Goal: Use online tool/utility: Utilize a website feature to perform a specific function

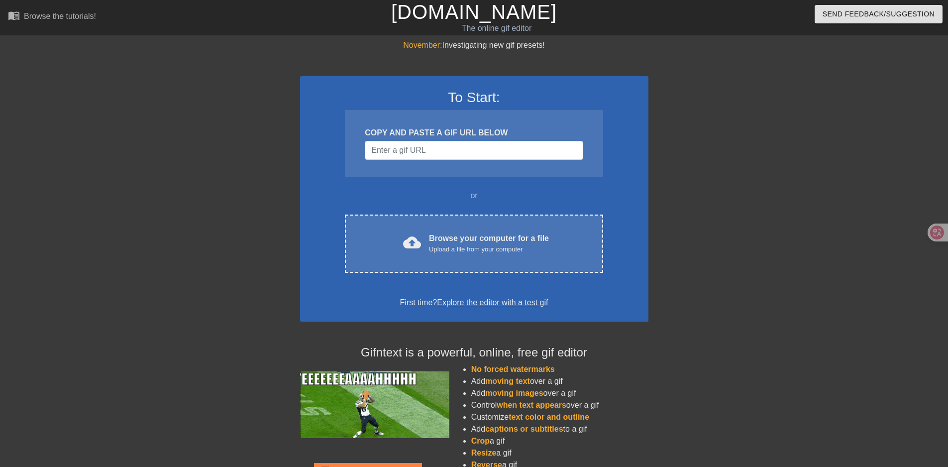
click at [786, 339] on div "November: Investigating new gif presets! To Start: COPY AND PASTE A GIF URL BEL…" at bounding box center [474, 282] width 948 height 487
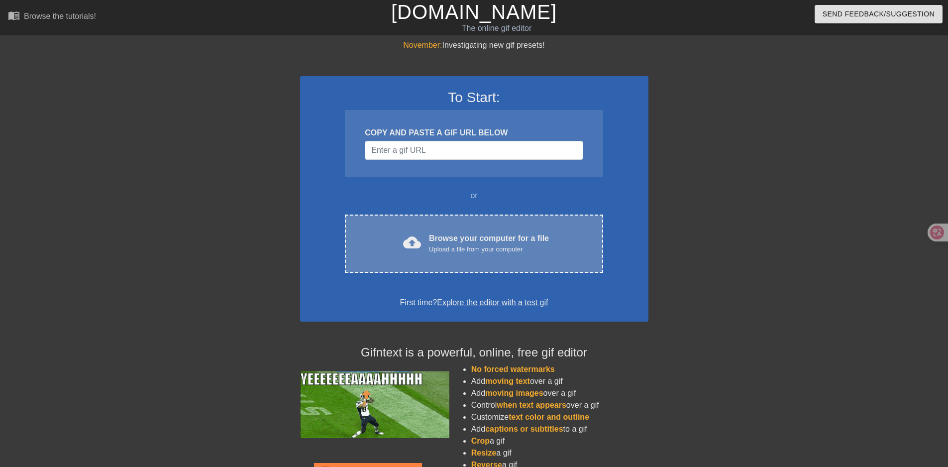
click at [463, 249] on div "Upload a file from your computer" at bounding box center [489, 249] width 120 height 10
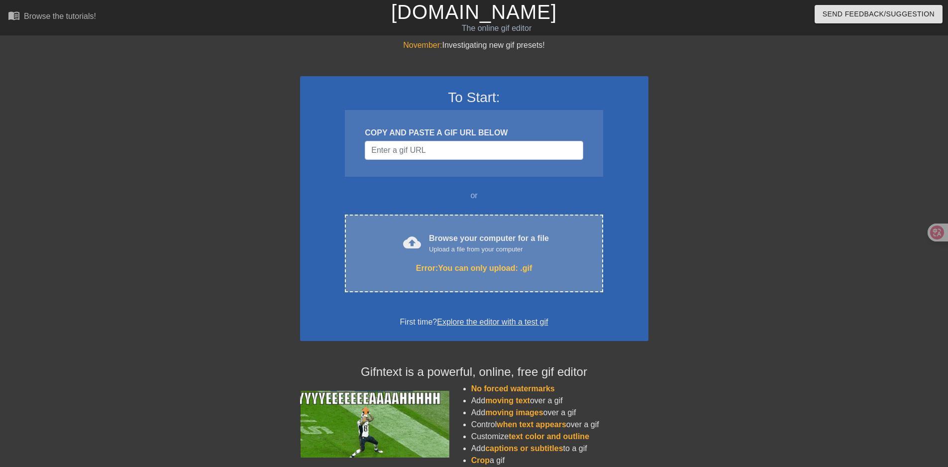
click at [500, 264] on div "Error: You can only upload: .gif" at bounding box center [474, 268] width 216 height 12
click at [450, 254] on div "Upload a file from your computer" at bounding box center [489, 249] width 120 height 10
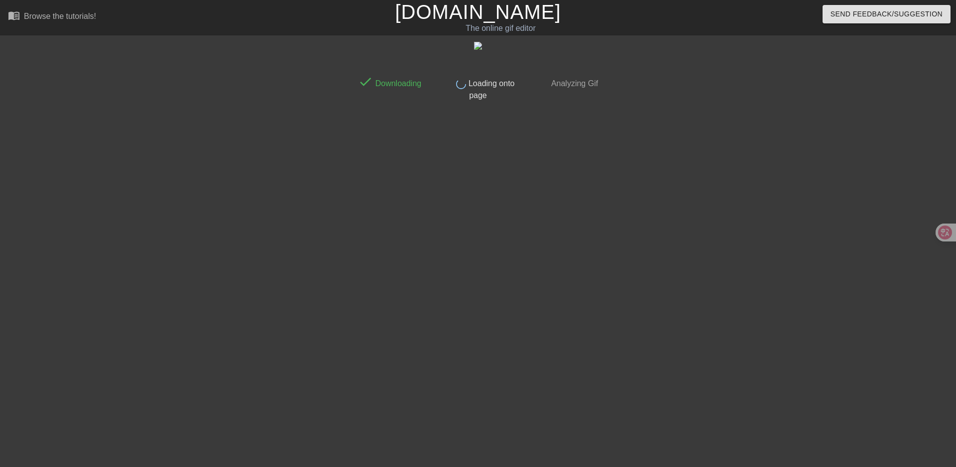
click at [748, 241] on div at bounding box center [689, 188] width 149 height 299
click at [489, 101] on div "done Downloading done Loading onto page done Analyzing Gif" at bounding box center [478, 188] width 250 height 299
click at [488, 100] on div "done Loading onto page" at bounding box center [478, 86] width 88 height 30
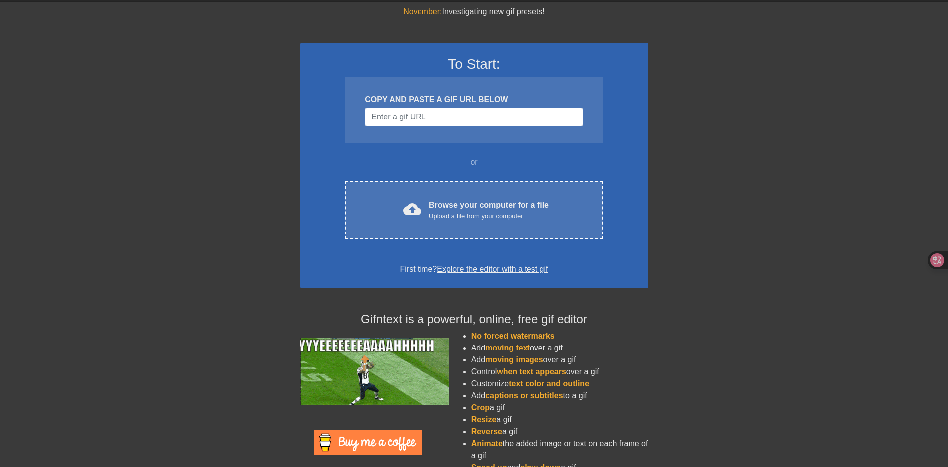
scroll to position [64, 0]
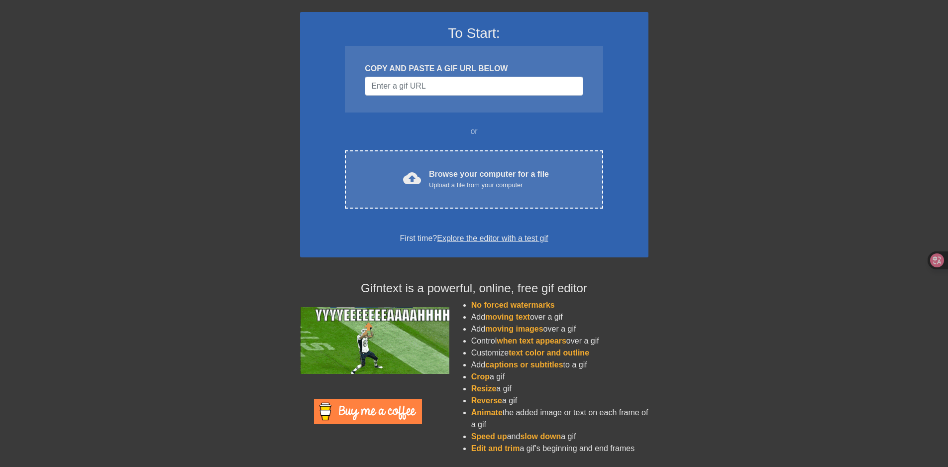
click at [515, 4] on div "To Start: COPY AND PASTE A GIF URL BELOW or cloud_upload Browse your computer f…" at bounding box center [474, 224] width 349 height 475
